Goal: Obtain resource: Download file/media

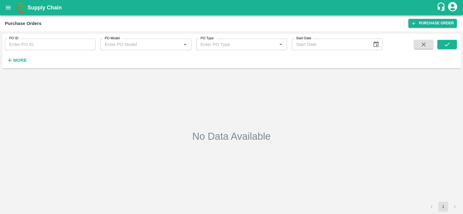
type input "172251"
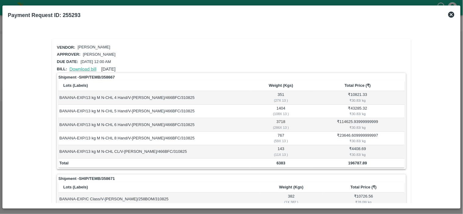
click at [81, 67] on link "Download bill" at bounding box center [83, 69] width 27 height 5
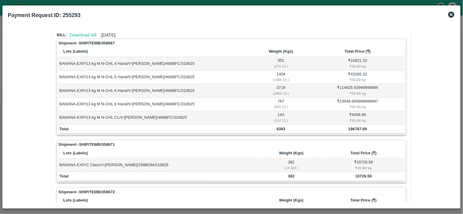
scroll to position [34, 0]
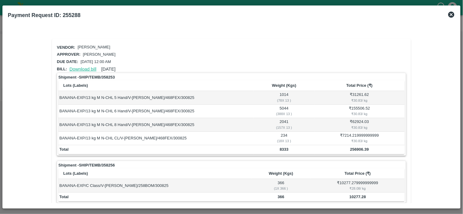
click at [80, 68] on link "Download bill" at bounding box center [83, 69] width 27 height 5
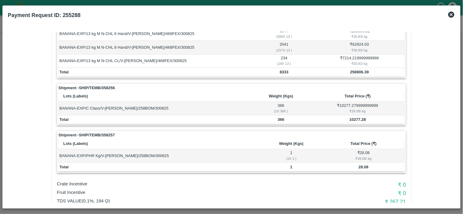
scroll to position [103, 0]
